Goal: Task Accomplishment & Management: Use online tool/utility

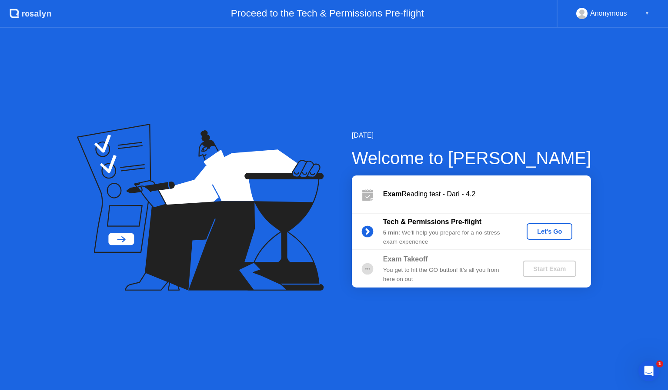
click at [551, 234] on div "Let's Go" at bounding box center [549, 231] width 39 height 7
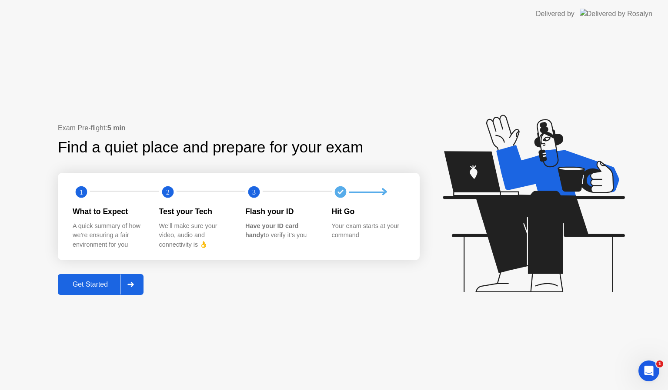
click at [101, 285] on div "Get Started" at bounding box center [90, 285] width 60 height 8
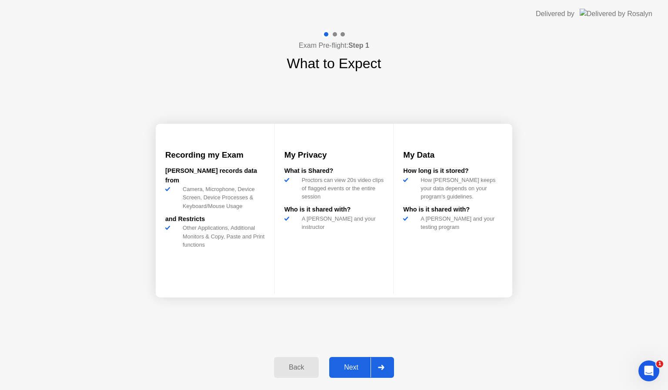
click at [348, 367] on div "Next" at bounding box center [351, 368] width 39 height 8
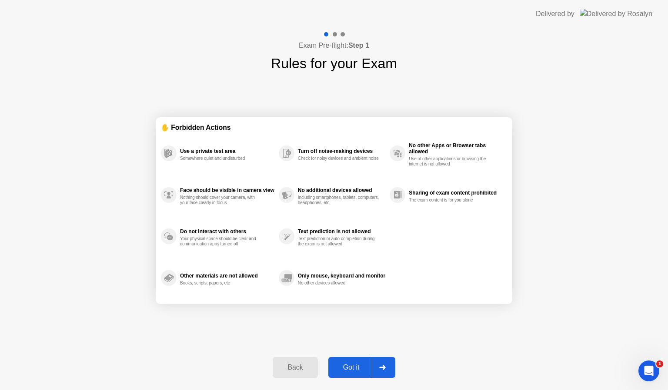
click at [348, 367] on div "Got it" at bounding box center [351, 368] width 41 height 8
select select "**********"
select select "*******"
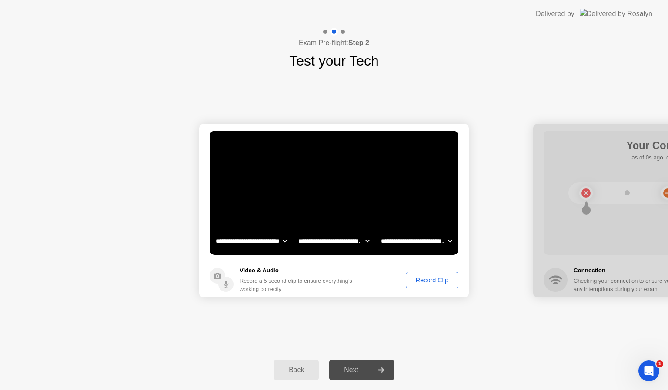
click at [442, 279] on div "Record Clip" at bounding box center [432, 280] width 47 height 7
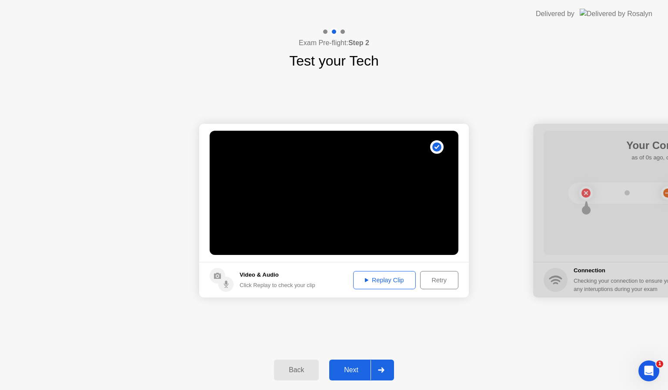
click at [350, 371] on div "Next" at bounding box center [351, 370] width 39 height 8
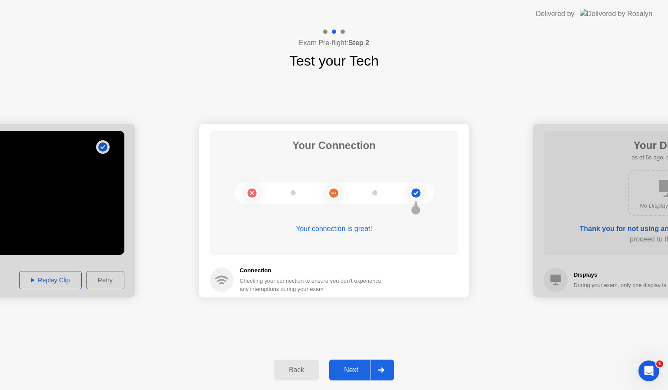
click at [354, 372] on div "Next" at bounding box center [351, 370] width 39 height 8
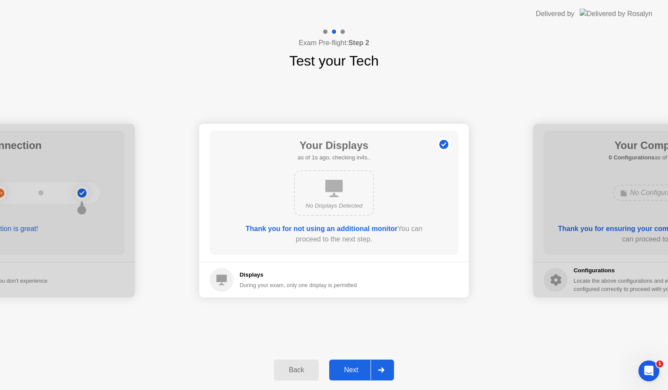
click at [353, 370] on div "Next" at bounding box center [351, 370] width 39 height 8
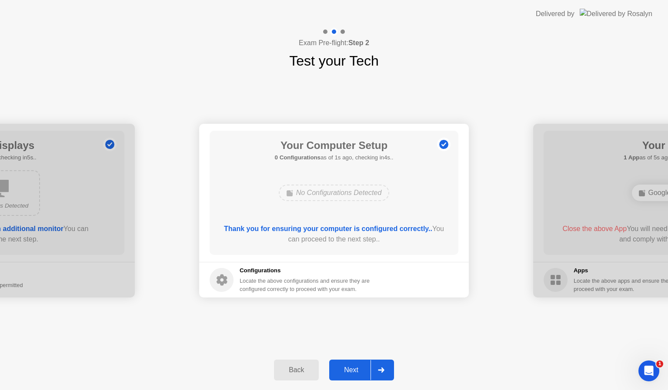
click at [353, 369] on div "Next" at bounding box center [351, 370] width 39 height 8
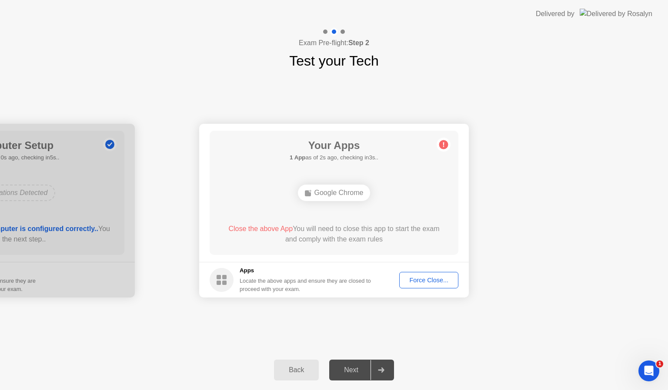
click at [441, 280] on div "Force Close..." at bounding box center [428, 280] width 53 height 7
click at [418, 283] on div "Force Close..." at bounding box center [428, 280] width 53 height 7
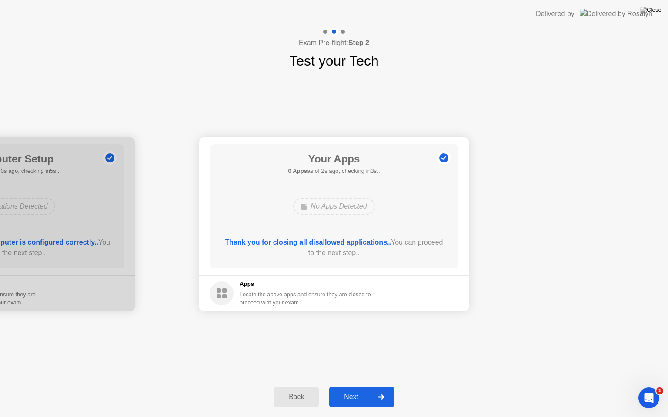
click at [342, 390] on button "Next" at bounding box center [361, 397] width 65 height 21
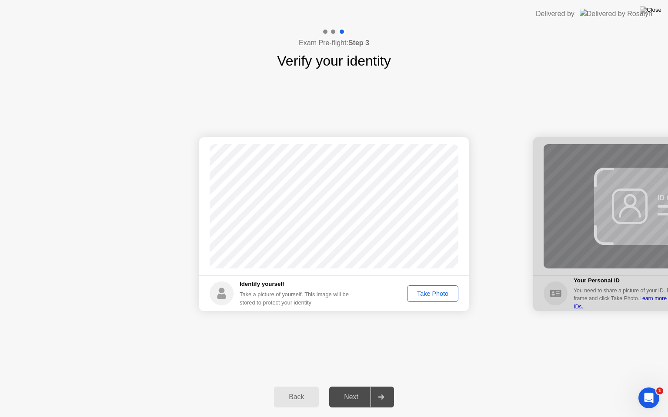
click at [428, 290] on div "Take Photo" at bounding box center [432, 293] width 45 height 7
click at [352, 390] on div "Next" at bounding box center [351, 397] width 39 height 8
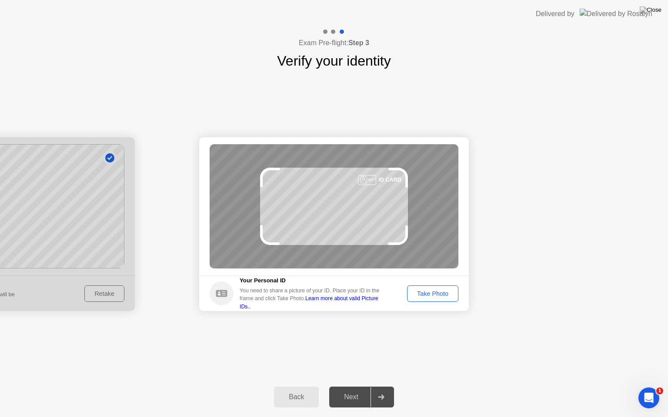
click at [444, 296] on div "Take Photo" at bounding box center [432, 293] width 45 height 7
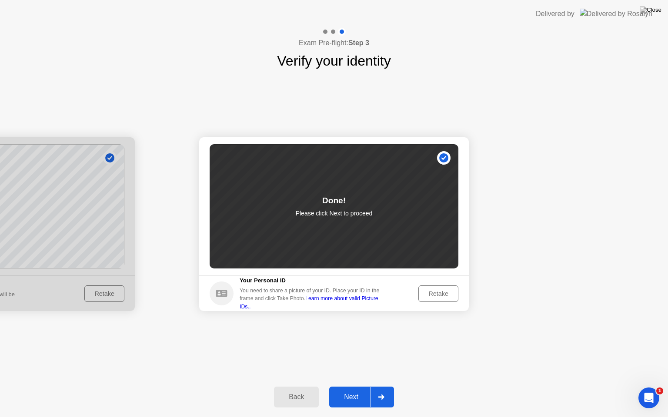
click at [347, 390] on button "Next" at bounding box center [361, 397] width 65 height 21
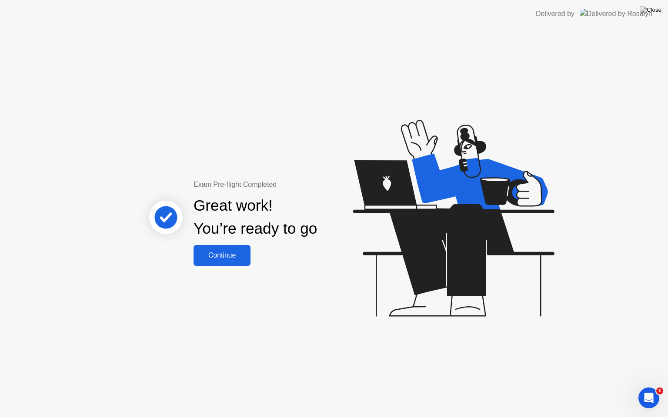
click at [229, 261] on button "Continue" at bounding box center [221, 255] width 57 height 21
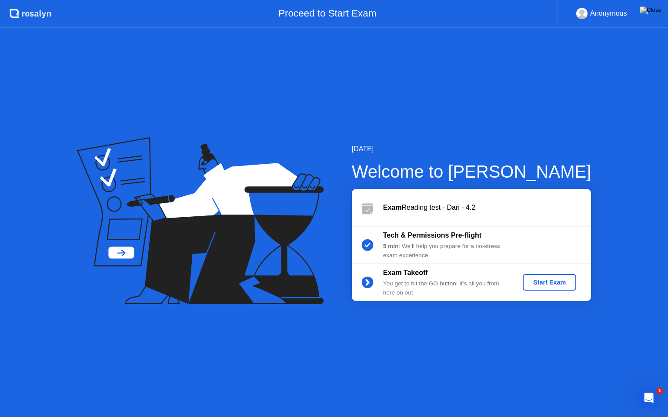
click at [533, 285] on div "Start Exam" at bounding box center [549, 282] width 47 height 7
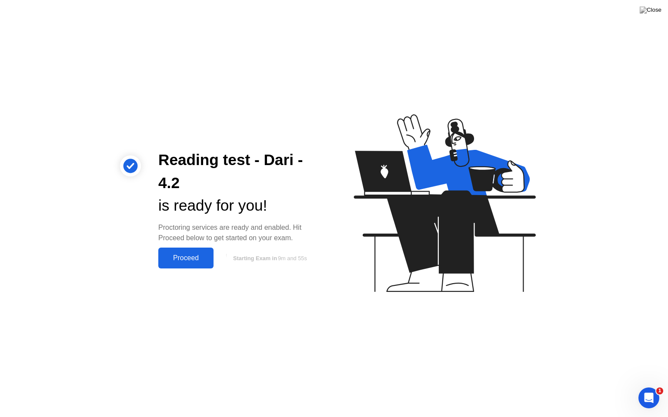
click at [186, 260] on div "Proceed" at bounding box center [186, 258] width 50 height 8
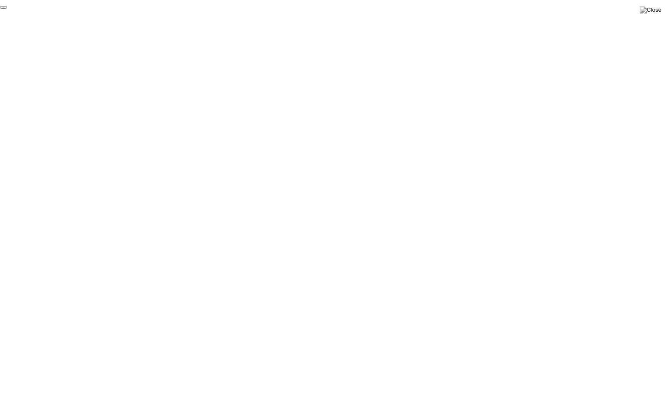
click div "End Proctoring Session"
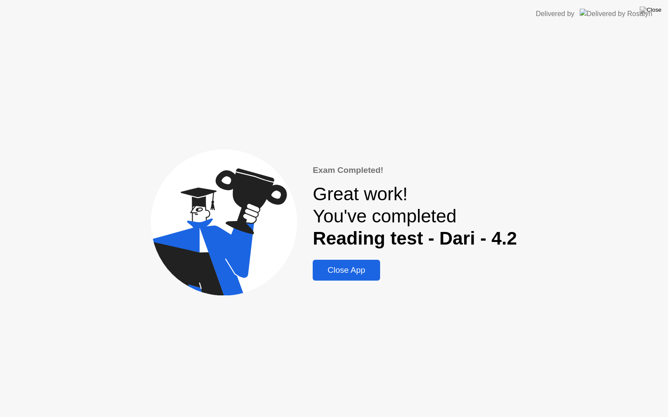
click at [341, 271] on div "Close App" at bounding box center [346, 271] width 62 height 10
